Goal: Information Seeking & Learning: Get advice/opinions

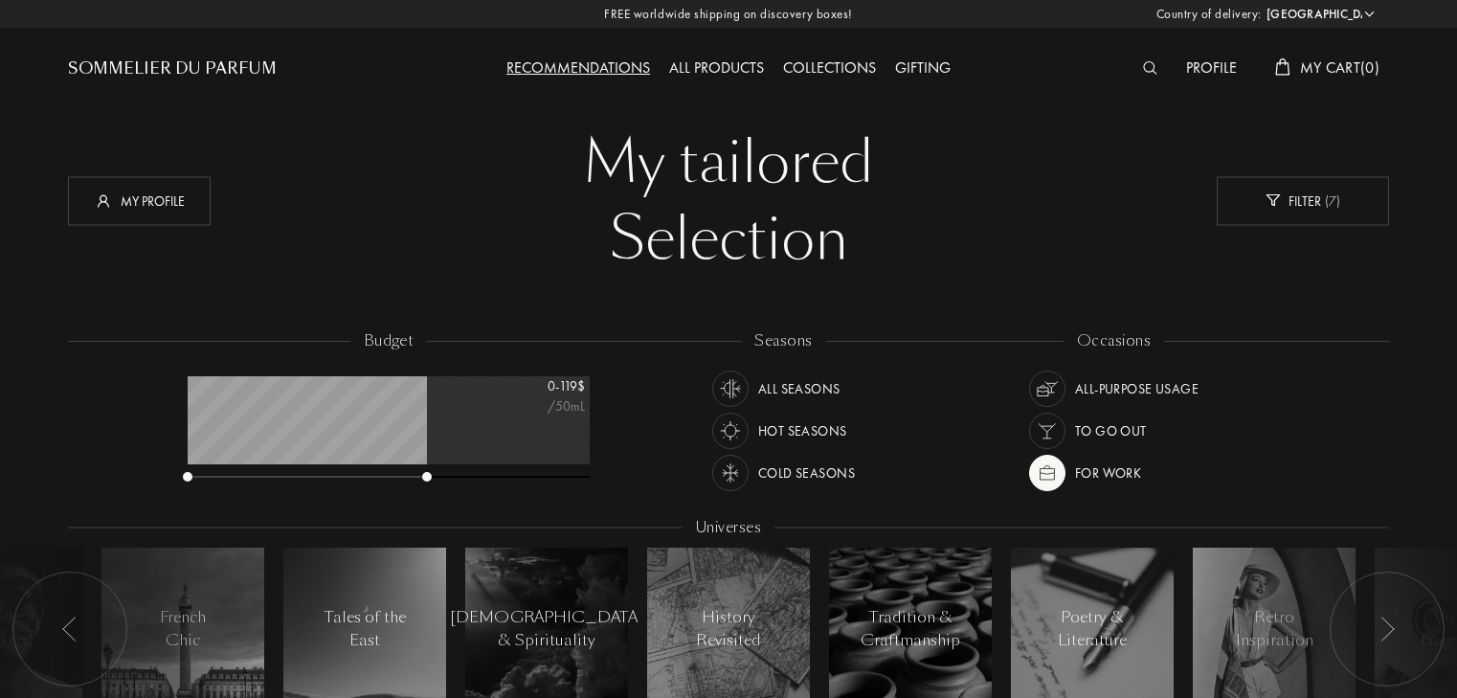
select select "US"
click at [1049, 477] on img at bounding box center [1047, 473] width 27 height 27
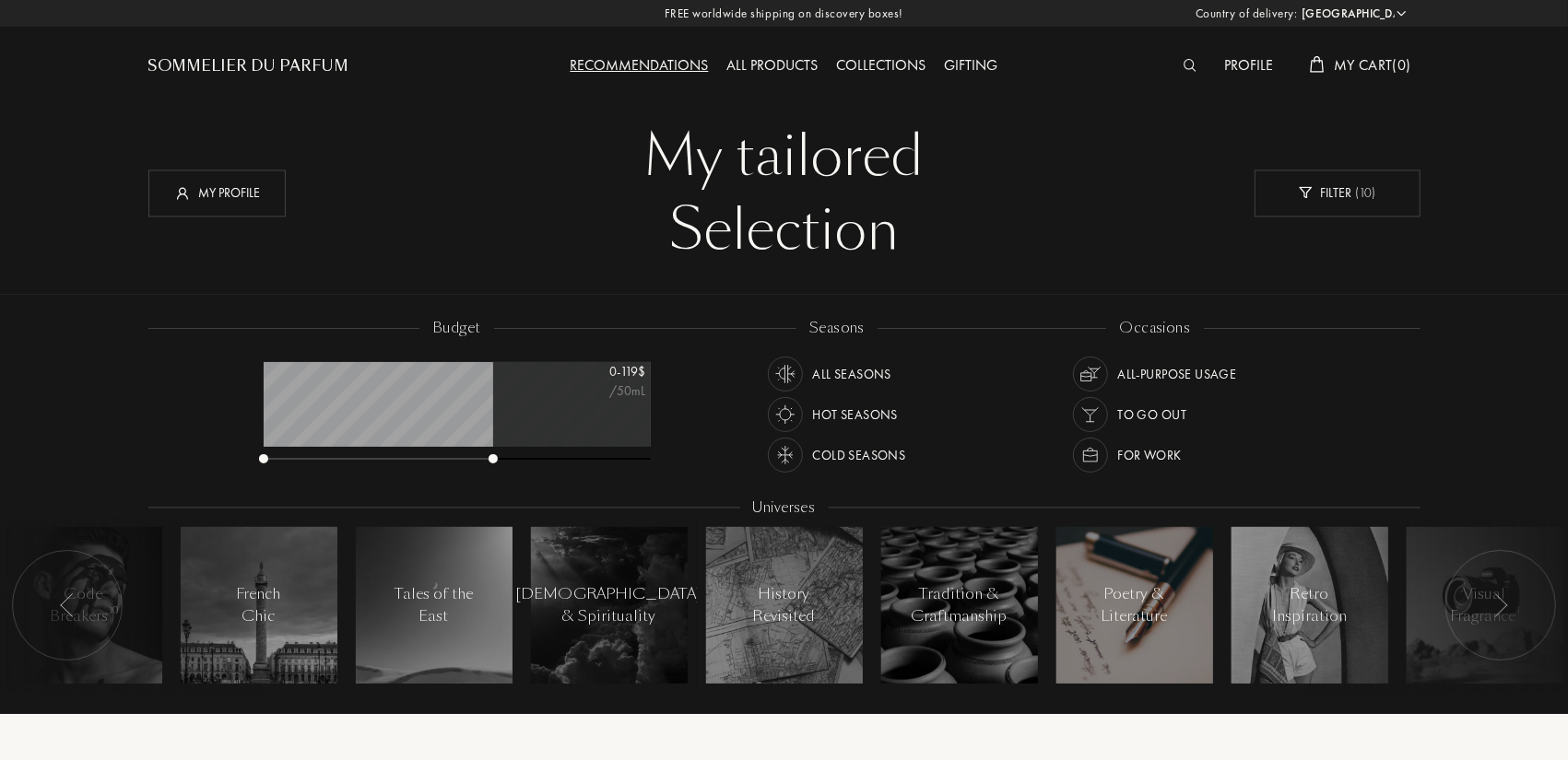
click at [1102, 595] on div "Poetry & Literature" at bounding box center [1133, 605] width 78 height 44
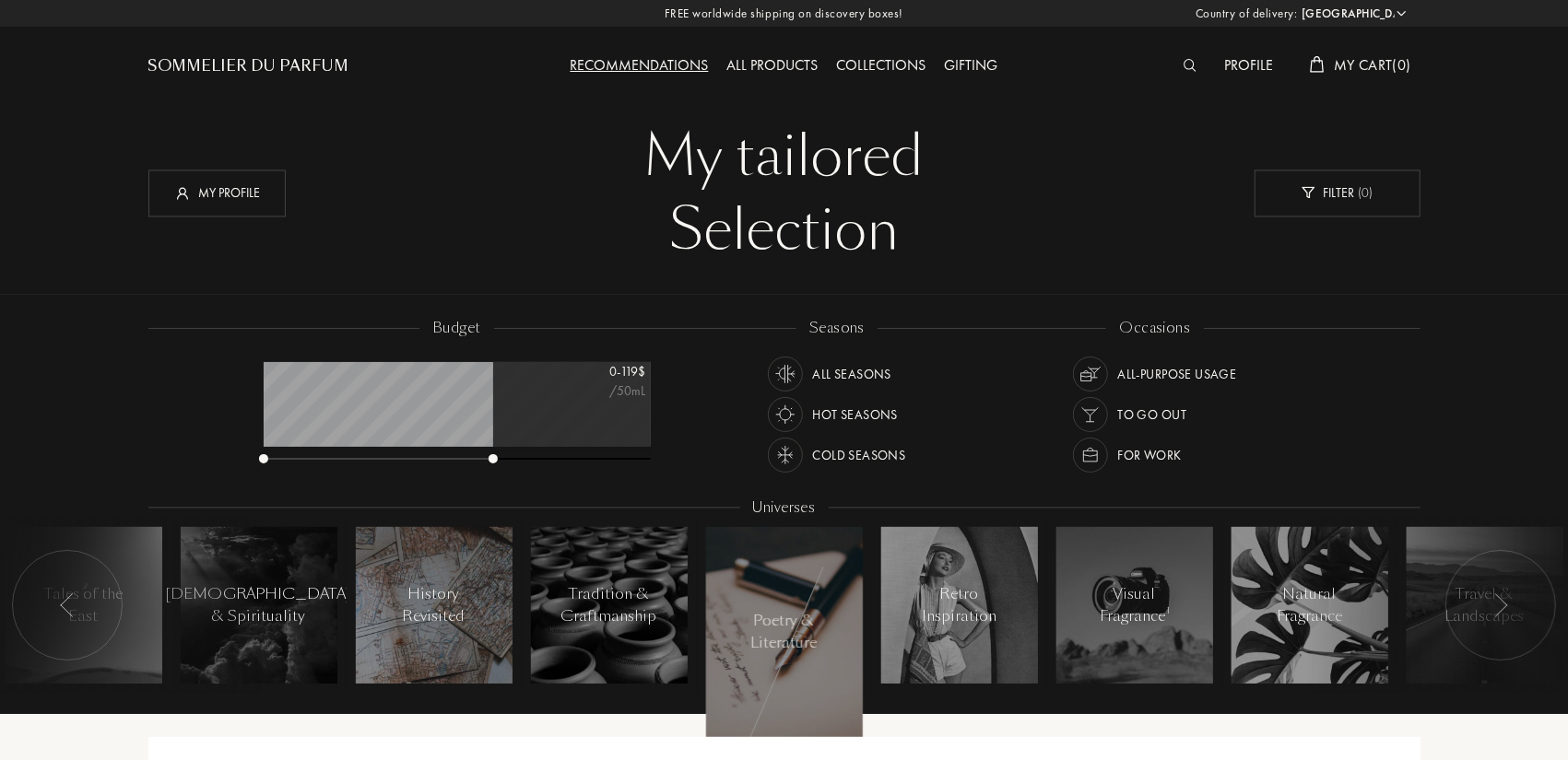
click at [399, 632] on div at bounding box center [434, 605] width 157 height 157
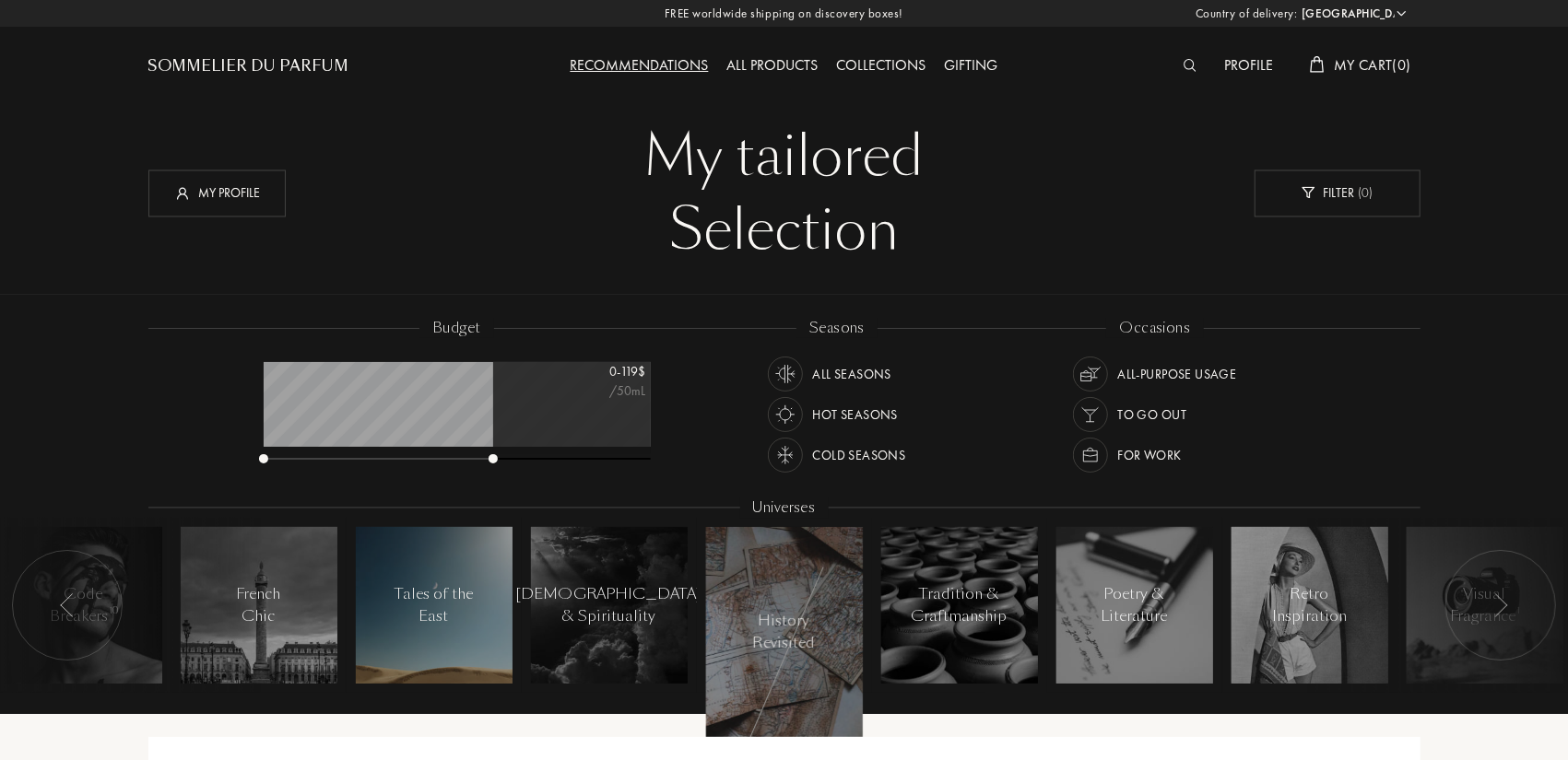
click at [428, 608] on div "Tales of the East" at bounding box center [433, 605] width 78 height 44
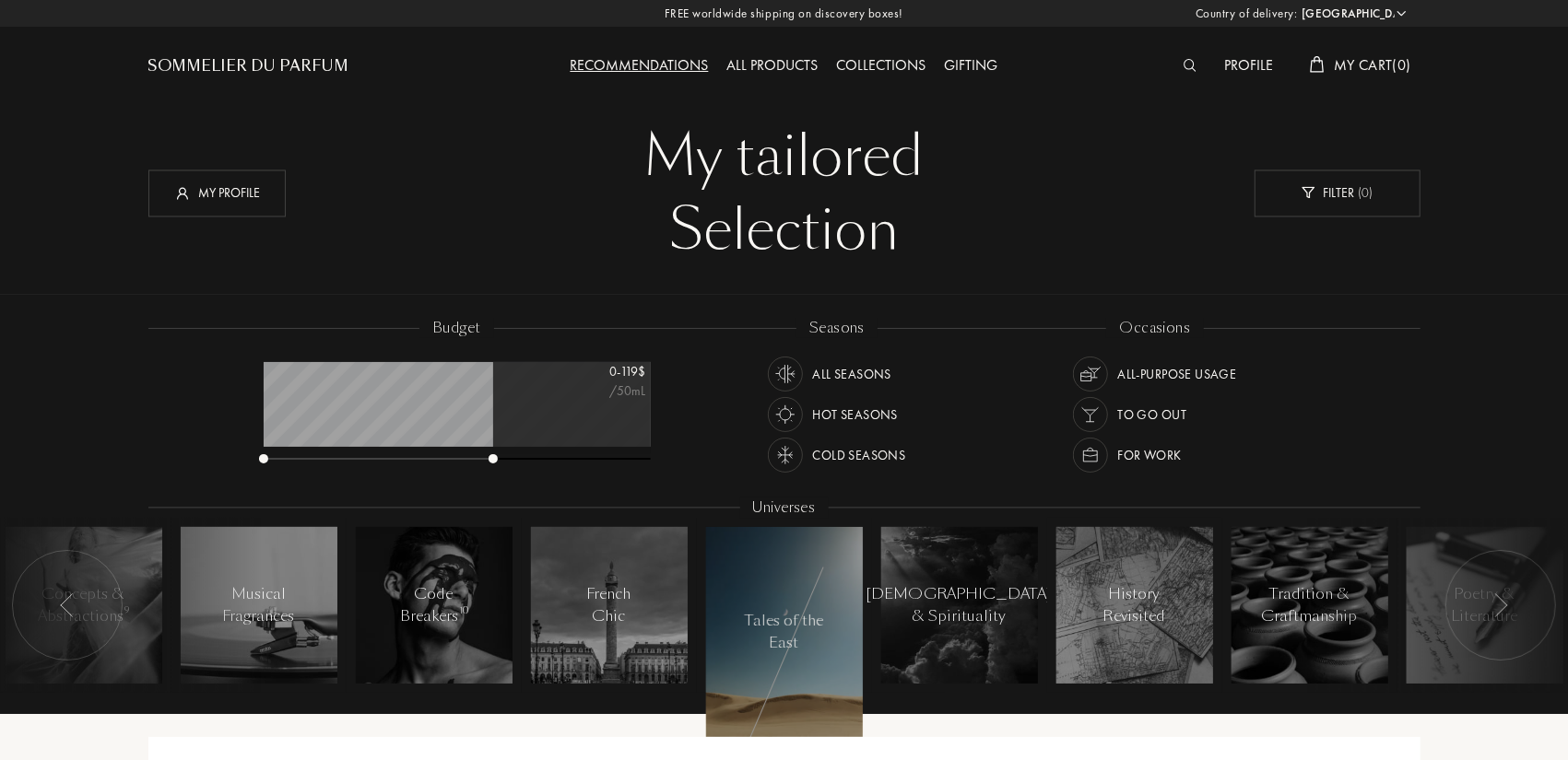
click at [48, 605] on div at bounding box center [66, 605] width 111 height 111
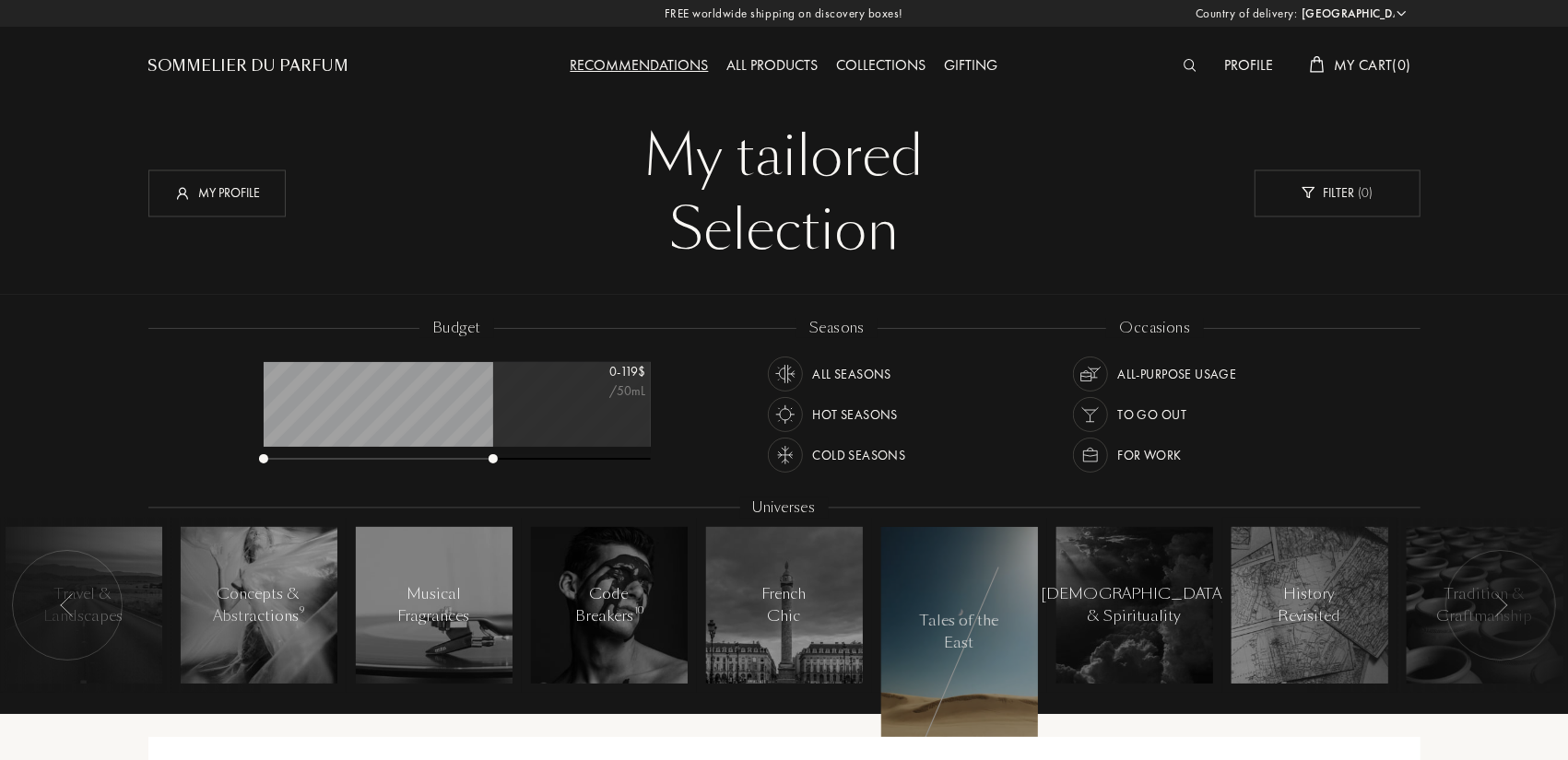
click at [48, 605] on div at bounding box center [66, 605] width 111 height 111
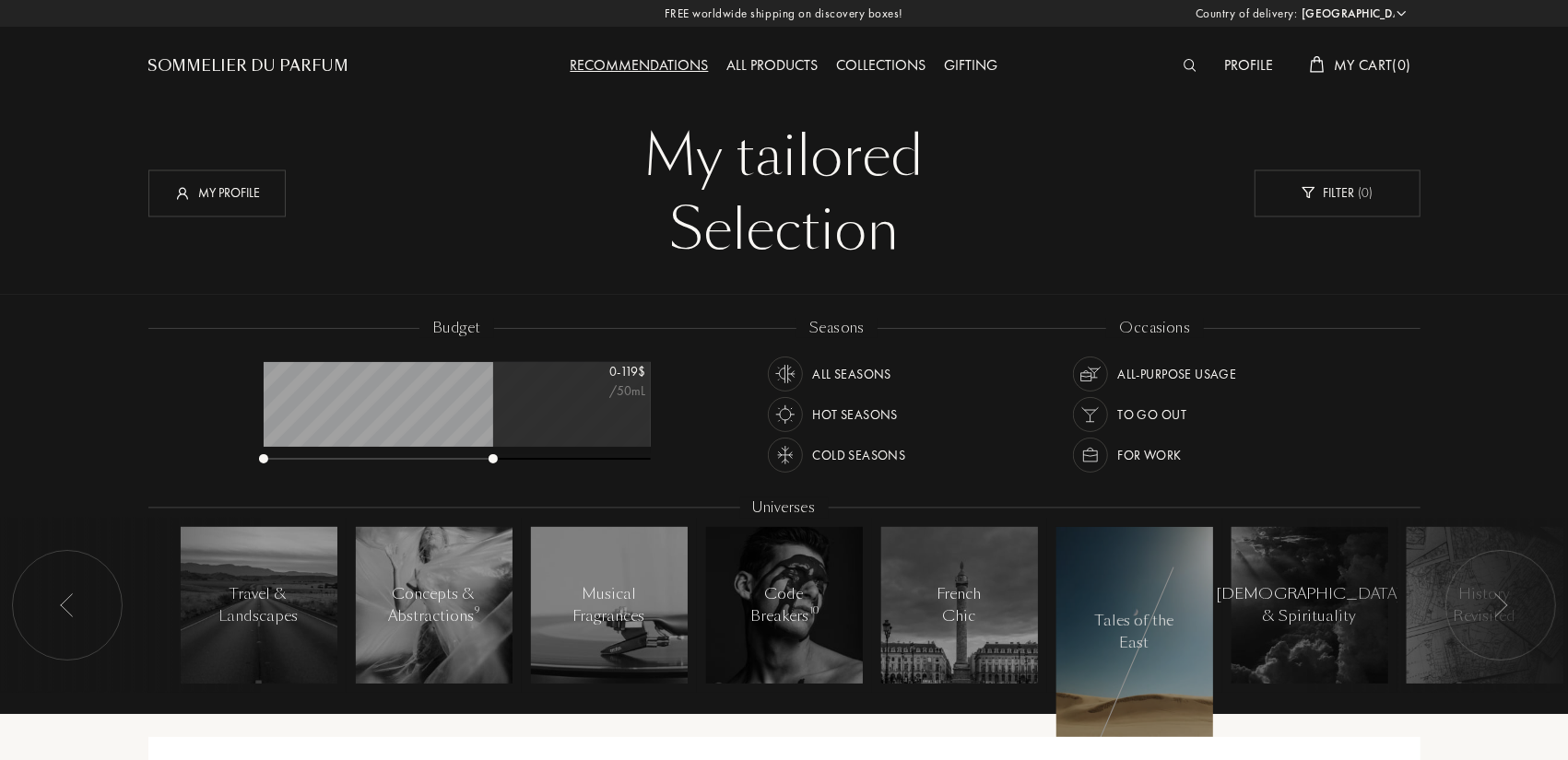
click at [1401, 608] on div at bounding box center [1500, 605] width 111 height 111
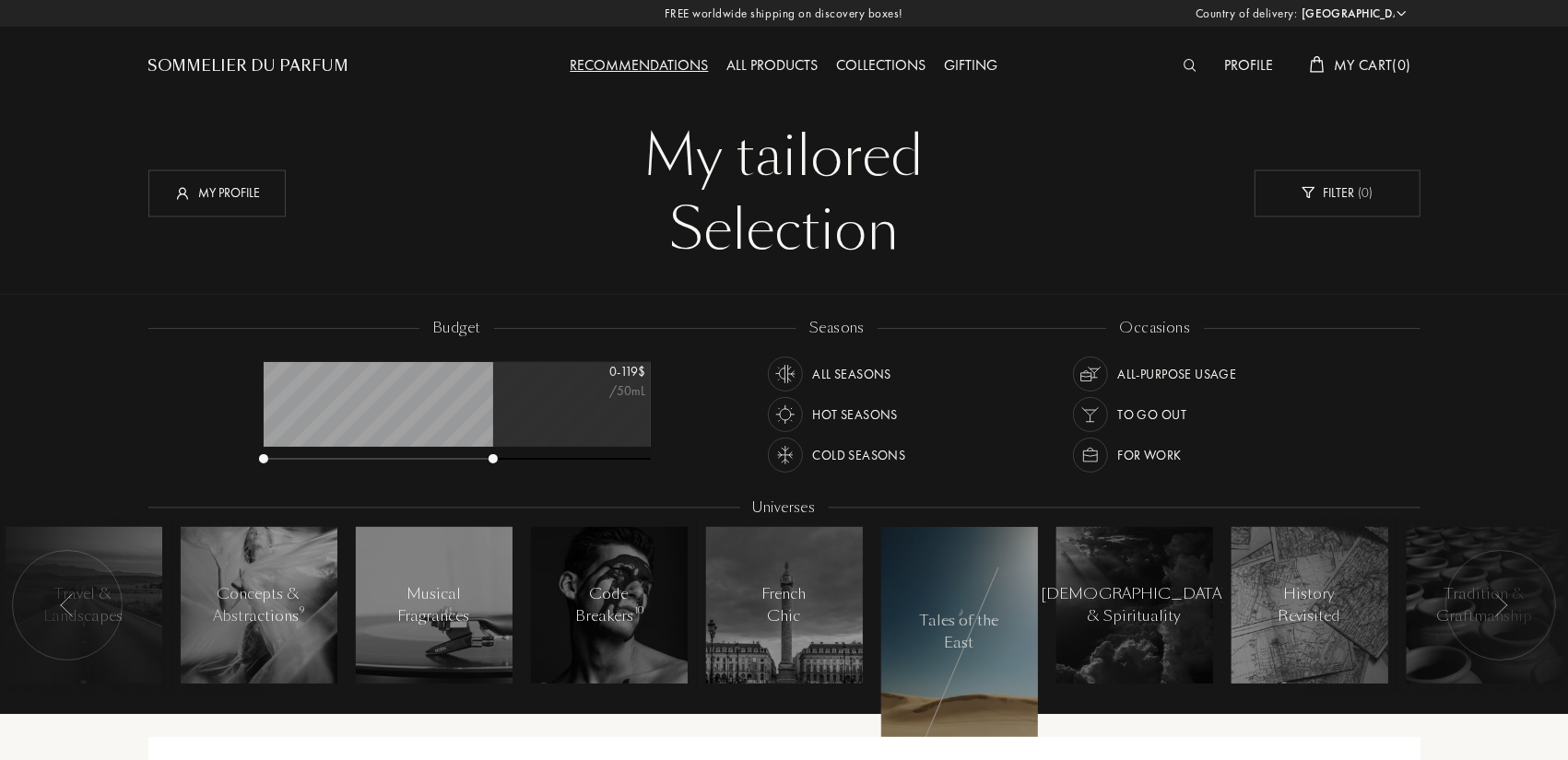
click at [1401, 607] on div at bounding box center [1500, 605] width 111 height 111
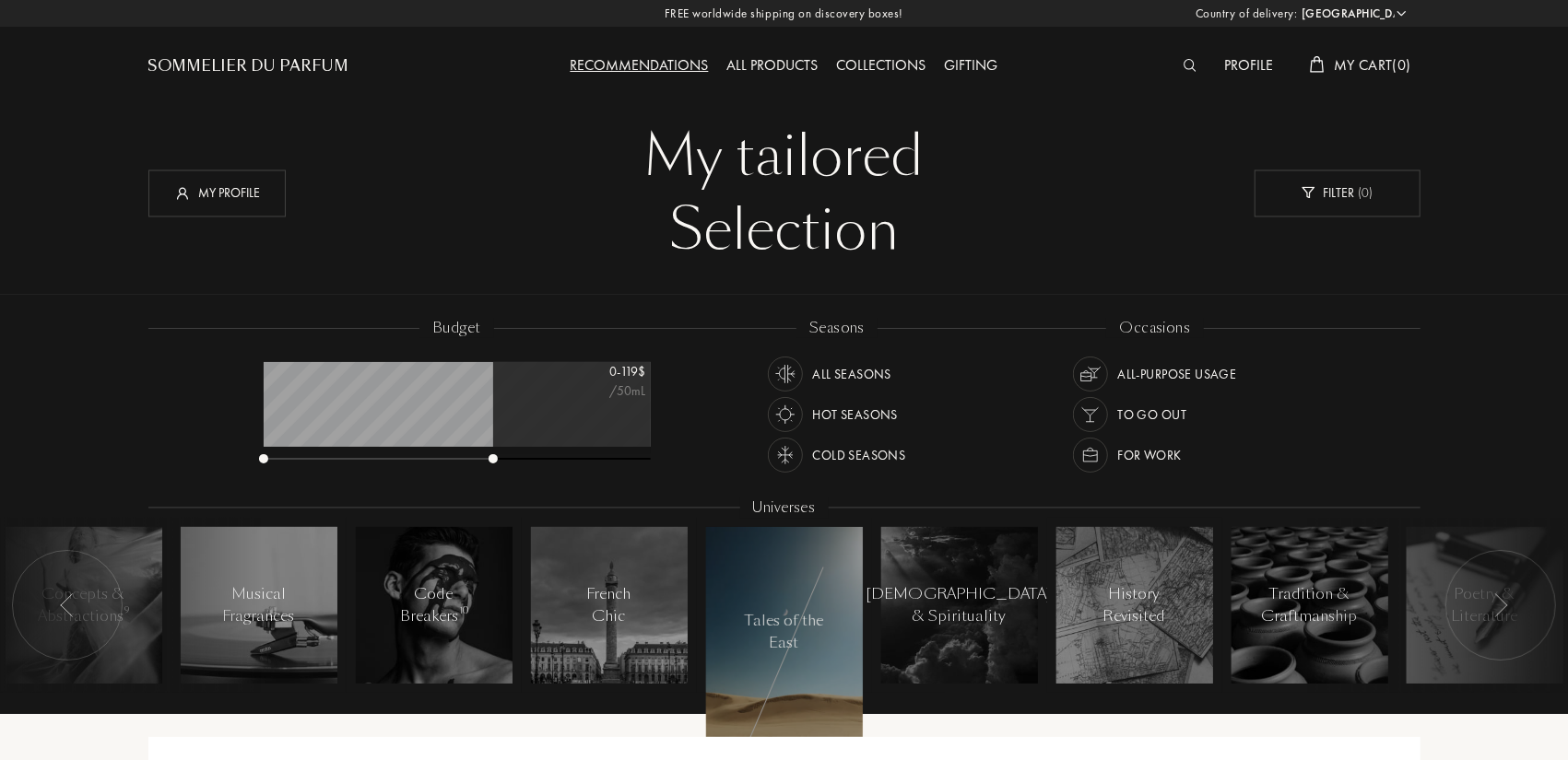
click at [1401, 607] on div at bounding box center [1500, 605] width 111 height 111
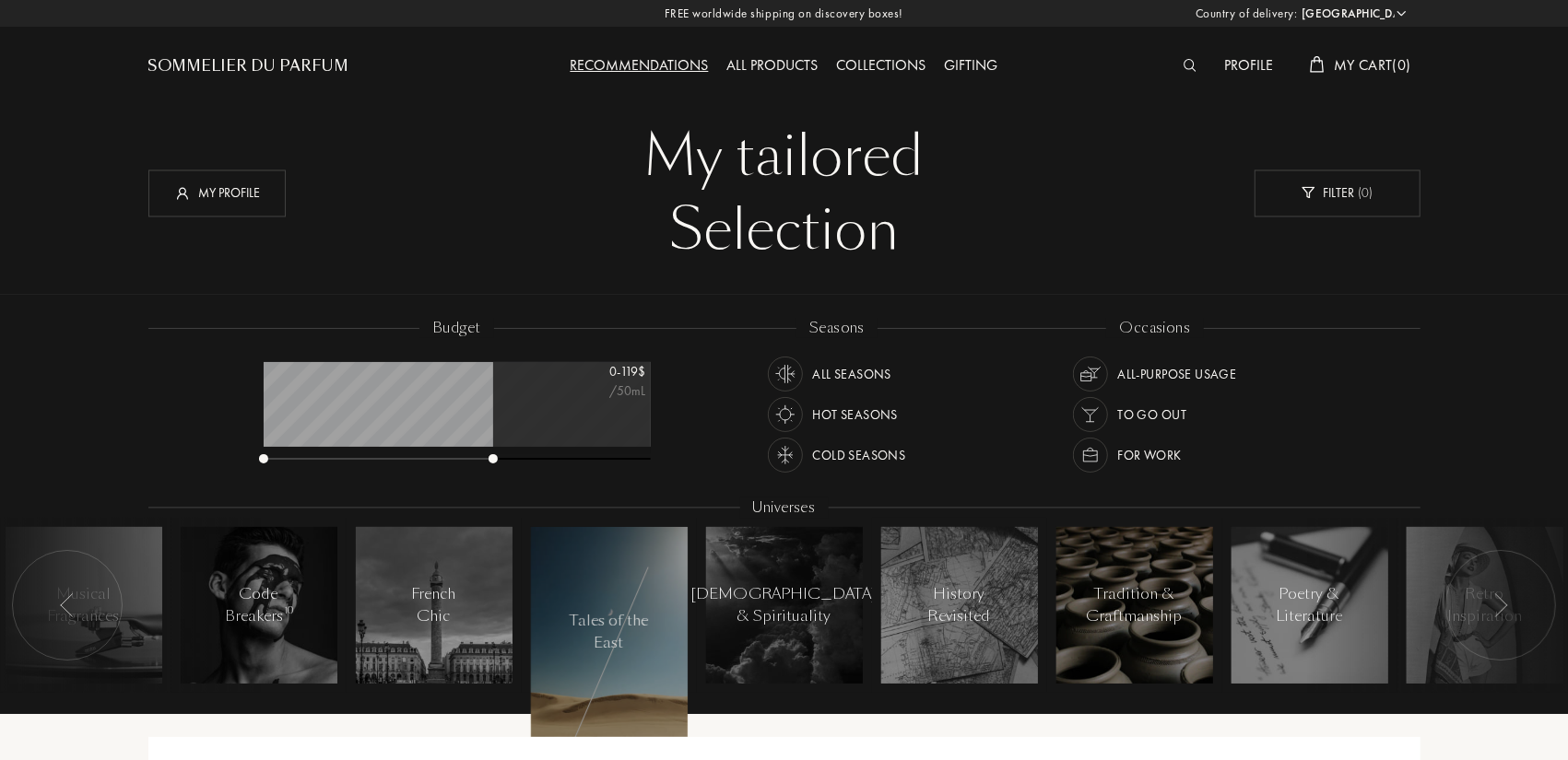
click at [1166, 617] on div "Tradition & Craftmanship" at bounding box center [1135, 605] width 96 height 44
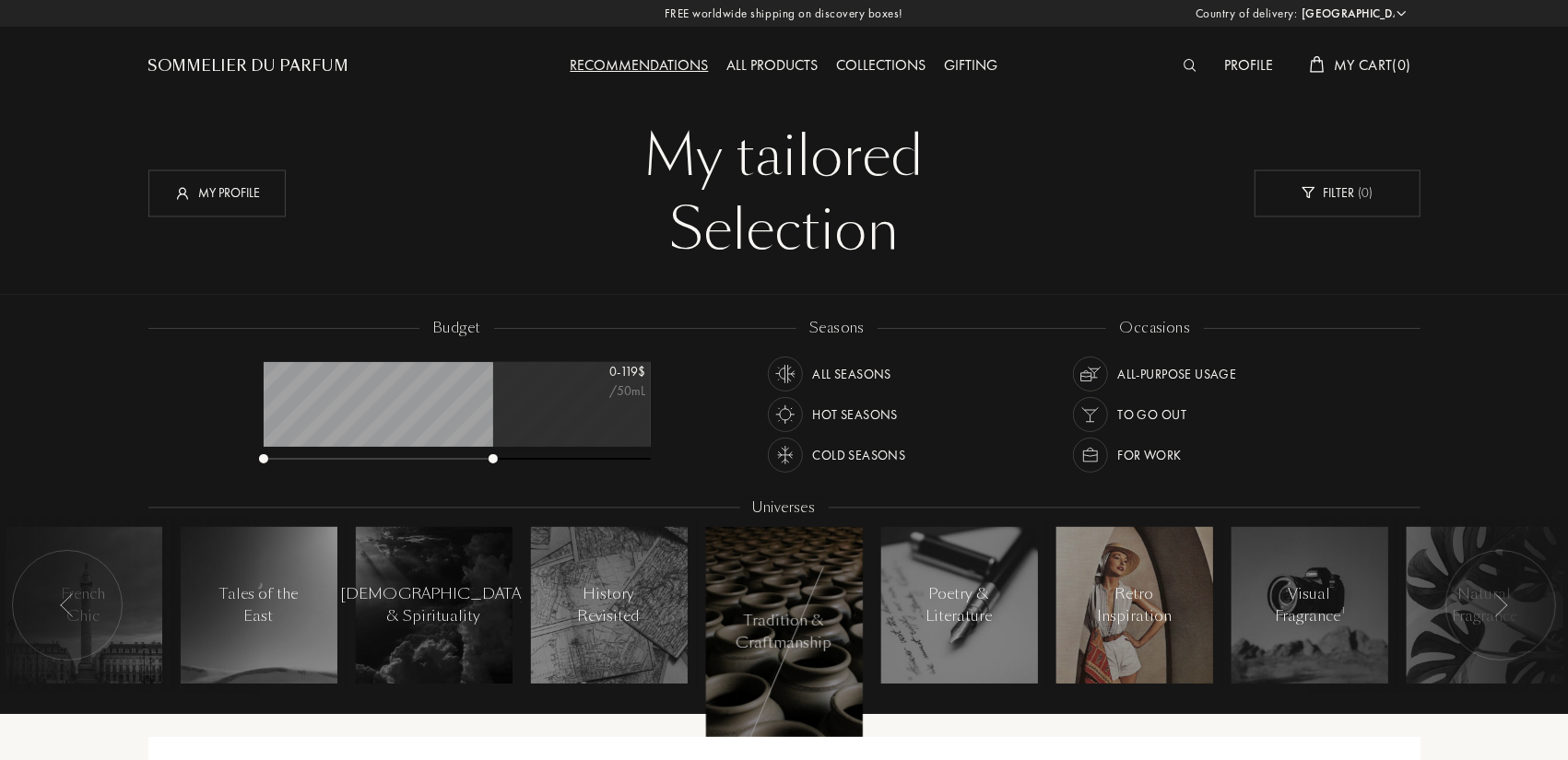
click at [1151, 631] on div at bounding box center [1134, 605] width 157 height 157
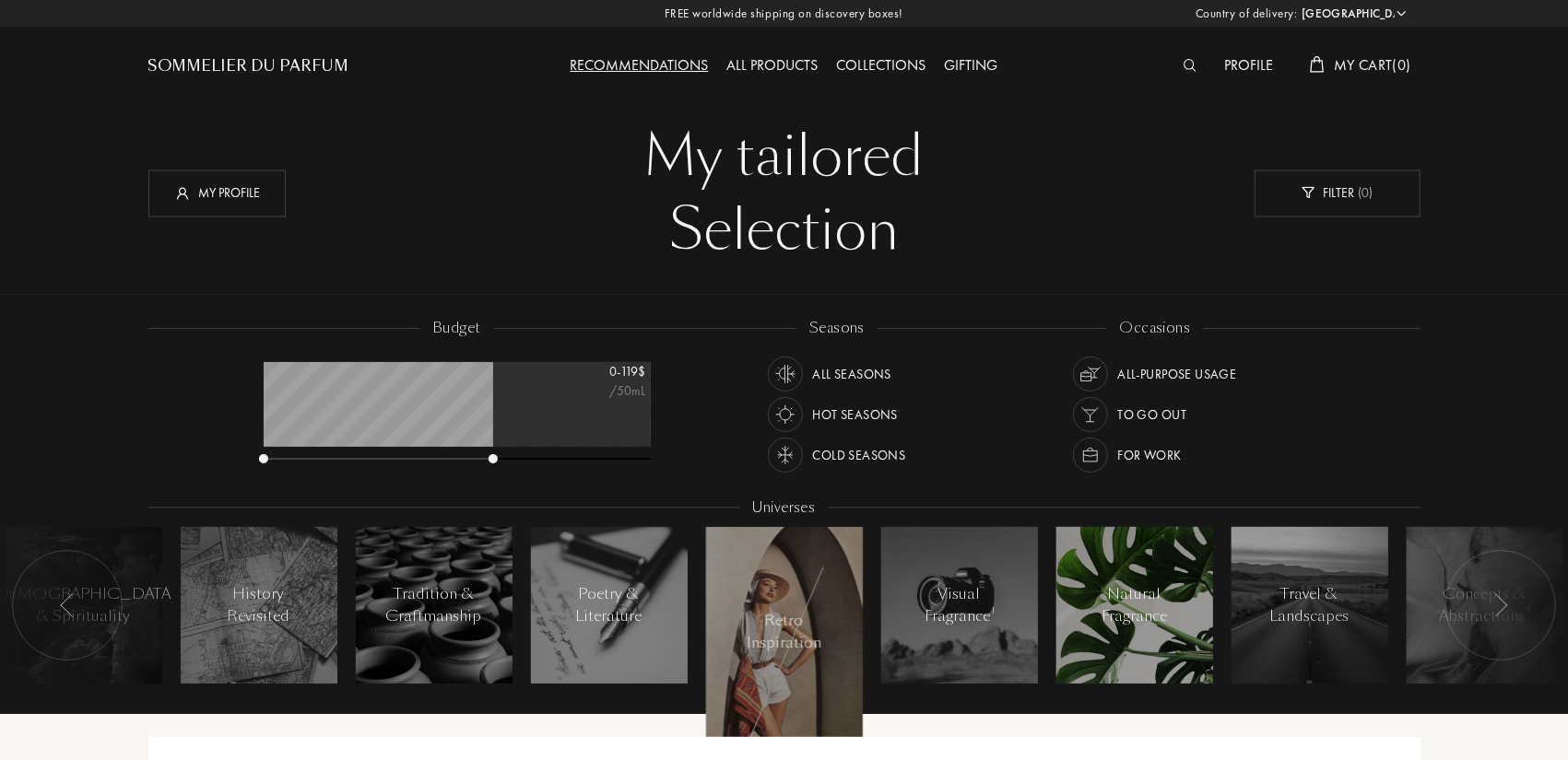
click at [1183, 649] on div at bounding box center [1134, 605] width 157 height 157
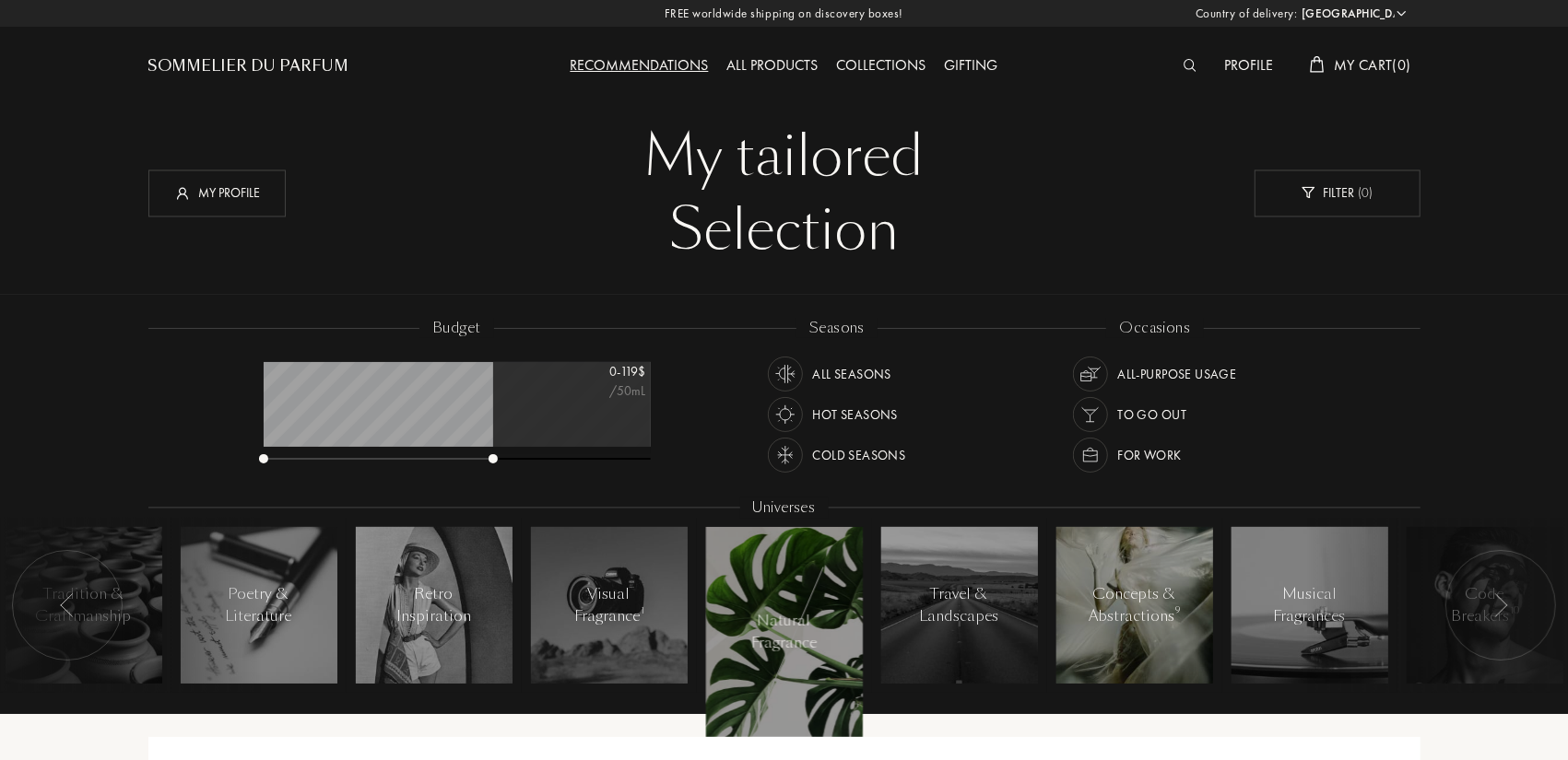
click at [1165, 646] on div at bounding box center [1134, 605] width 157 height 157
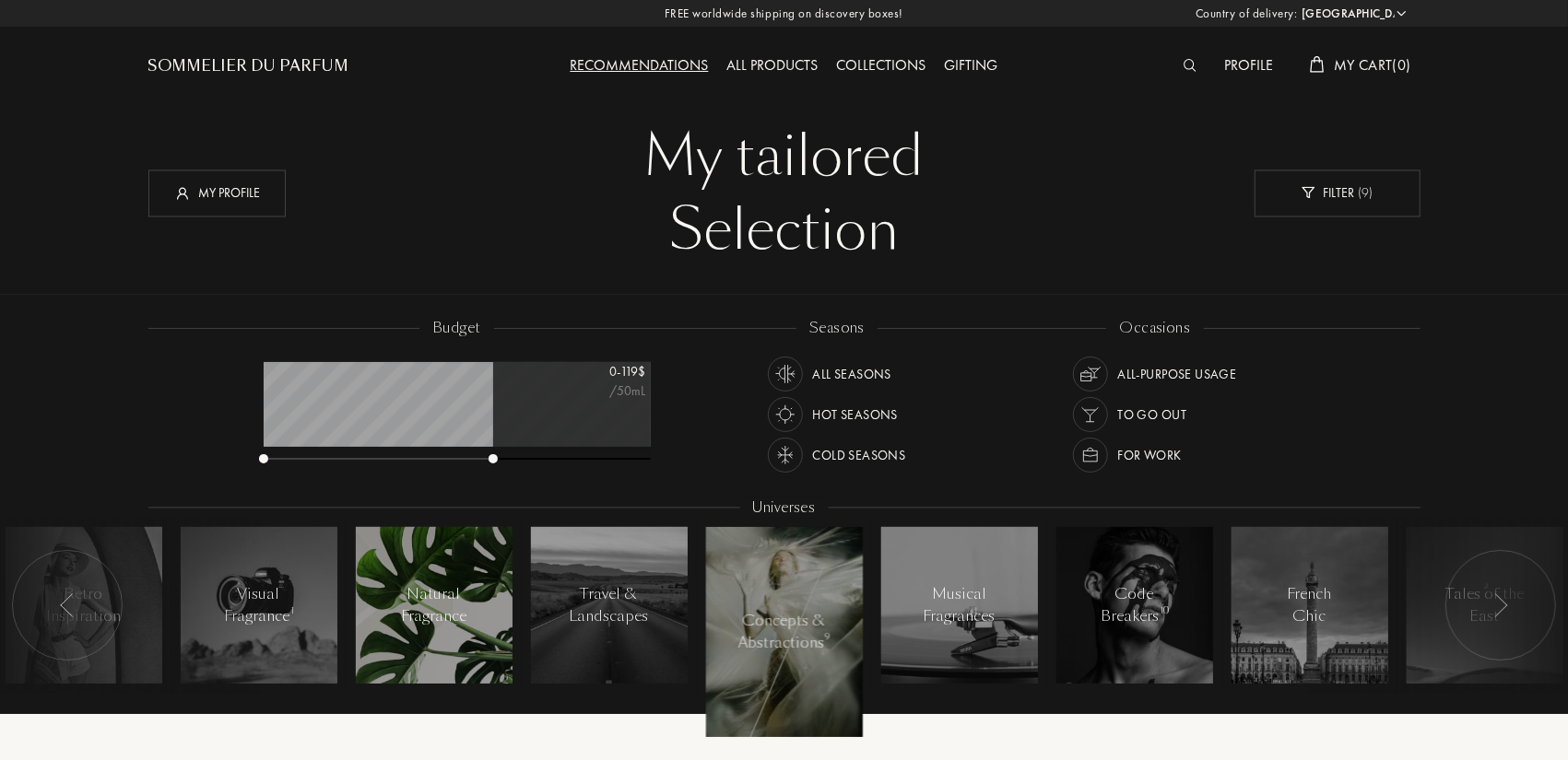
click at [451, 612] on div "Natural Fragrance" at bounding box center [433, 605] width 78 height 44
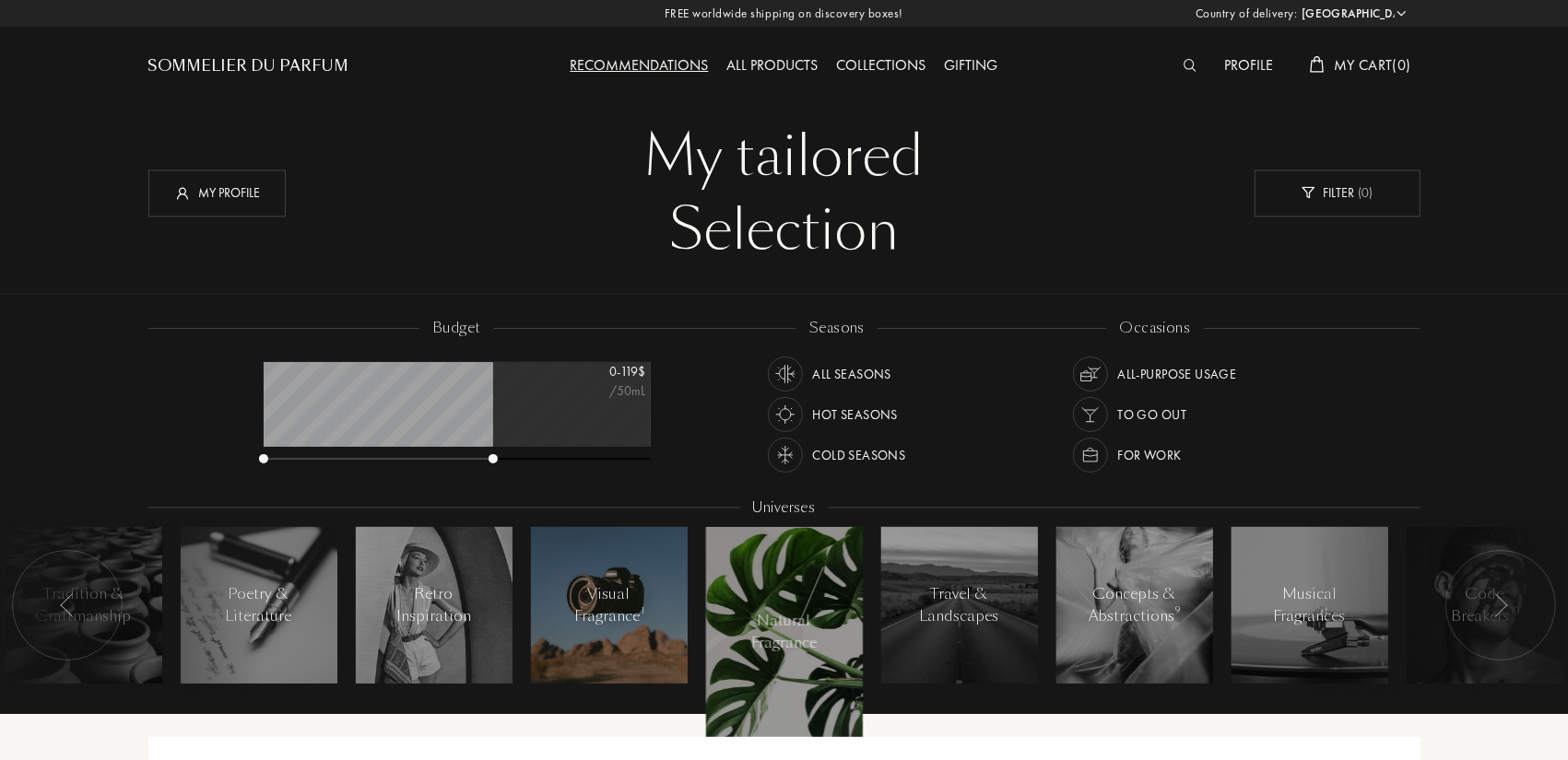
click at [574, 630] on div at bounding box center [608, 605] width 157 height 157
